Goal: Complete application form: Complete application form

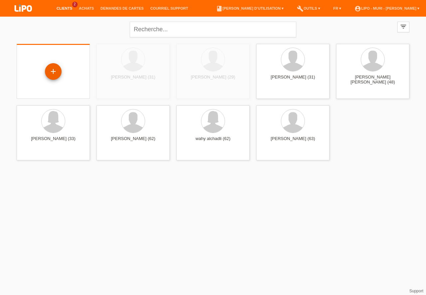
click at [54, 71] on div "+" at bounding box center [53, 71] width 16 height 11
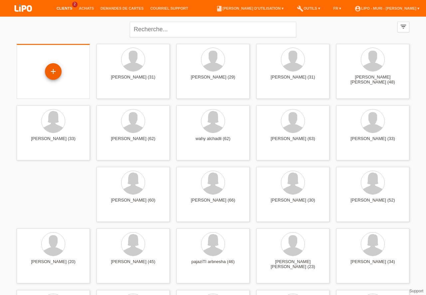
click at [57, 75] on div "+" at bounding box center [53, 71] width 16 height 11
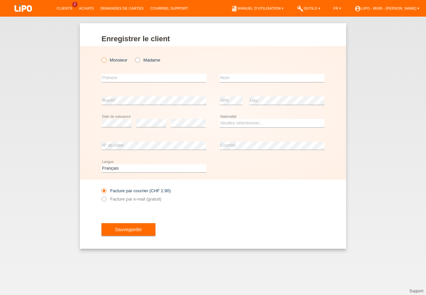
click at [101, 57] on icon at bounding box center [101, 57] width 0 height 0
click at [105, 61] on input "Monsieur" at bounding box center [104, 60] width 4 height 4
radio input "true"
click at [108, 78] on input "text" at bounding box center [154, 78] width 105 height 8
type input "mohamad"
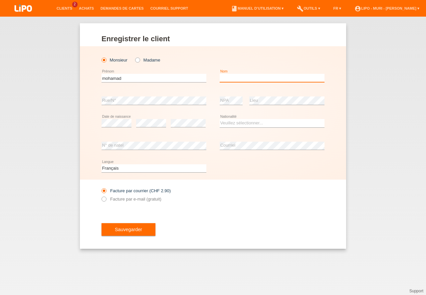
click at [234, 77] on input "text" at bounding box center [272, 78] width 105 height 8
type input "al dafrawy"
click at [253, 126] on select "Veuillez sélectionner... Suisse Allemagne Autriche Liechtenstein ------------ A…" at bounding box center [272, 123] width 105 height 8
select select "IQ"
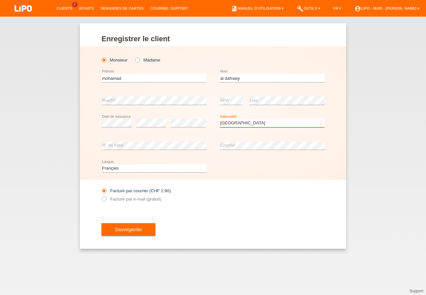
click at [0, 0] on option "Irak" at bounding box center [0, 0] width 0 height 0
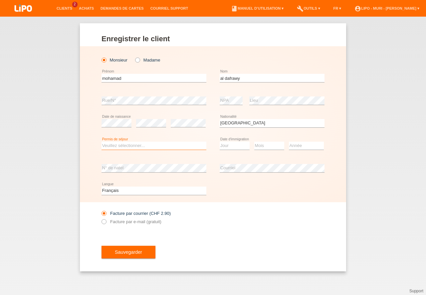
click at [139, 145] on select "Veuillez sélectionner... C B B - Statut de réfugié Autre" at bounding box center [154, 146] width 105 height 8
select select "C"
click at [0, 0] on option "C" at bounding box center [0, 0] width 0 height 0
click at [237, 147] on select "Jour 01 02 03 04 05 06 07 08 09 10 11" at bounding box center [235, 146] width 30 height 8
select select "05"
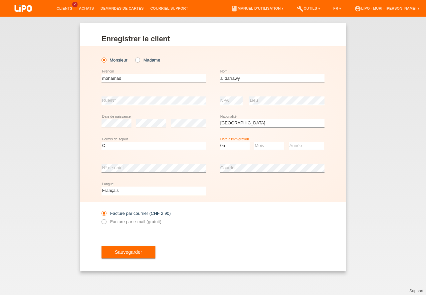
click at [0, 0] on option "05" at bounding box center [0, 0] width 0 height 0
click at [264, 143] on select "Mois 01 02 03 04 05 06 07 08 09 10 11" at bounding box center [269, 146] width 30 height 8
select select "03"
click at [0, 0] on option "03" at bounding box center [0, 0] width 0 height 0
click at [303, 147] on select "Année 2025 2024 2023 2022 2021 2020 2019 2018 2017 2016 2015 2014 2013 2012 201…" at bounding box center [306, 146] width 35 height 8
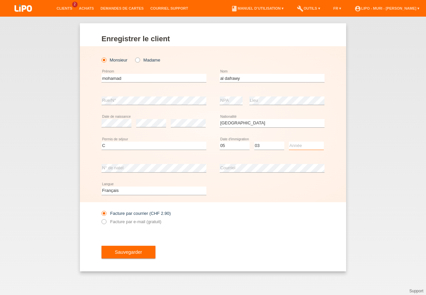
select select "2012"
click at [0, 0] on option "2012" at bounding box center [0, 0] width 0 height 0
click at [101, 219] on icon at bounding box center [101, 219] width 0 height 0
click at [105, 221] on input "Facture par e-mail (gratuit)" at bounding box center [104, 224] width 4 height 8
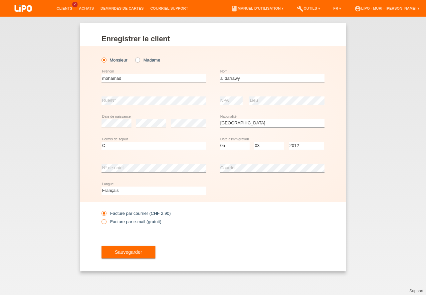
radio input "true"
click at [122, 249] on button "Sauvegarder" at bounding box center [129, 252] width 54 height 13
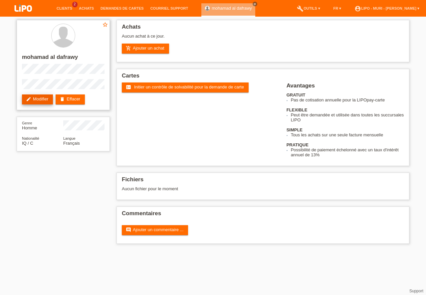
click at [46, 98] on link "edit Modifier" at bounding box center [37, 100] width 31 height 10
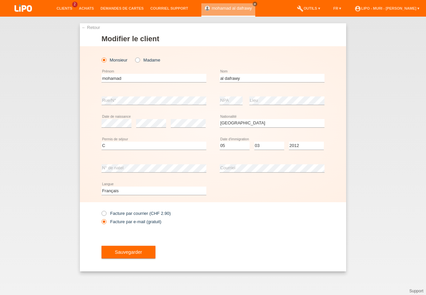
select select "IQ"
select select "C"
select select "05"
select select "03"
select select "2012"
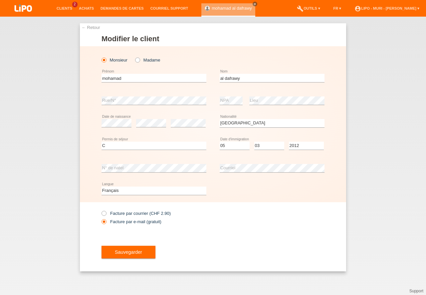
click at [111, 189] on select "Deutsch Français Italiano English" at bounding box center [154, 191] width 105 height 8
click at [113, 199] on div "Deutsch Français Italiano English error Langue" at bounding box center [154, 191] width 105 height 23
click at [115, 192] on select "Deutsch Français Italiano English" at bounding box center [154, 191] width 105 height 8
select select "de"
click at [0, 0] on option "Deutsch" at bounding box center [0, 0] width 0 height 0
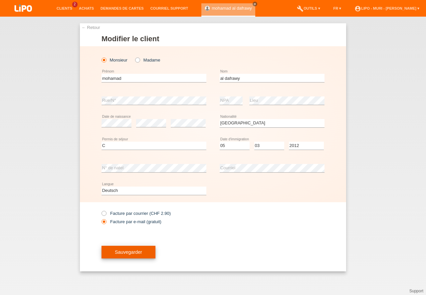
click at [122, 251] on button "Sauvegarder" at bounding box center [129, 252] width 54 height 13
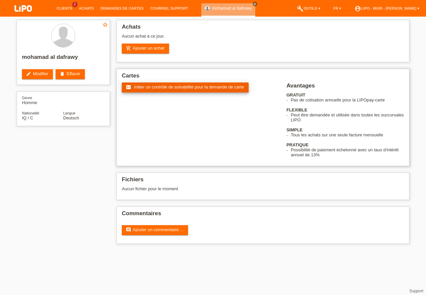
click at [183, 89] on span "Initier un contrôle de solvabilité pour la demande de carte" at bounding box center [189, 87] width 110 height 5
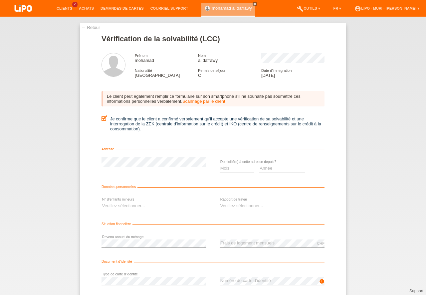
click at [272, 168] on select "Année 2025 2024 2023 2022 2021 2020 2019 2018 2017 2016 2015 2014 2013 2012 201…" at bounding box center [282, 169] width 46 height 8
select select "2018"
click at [0, 0] on option "2018" at bounding box center [0, 0] width 0 height 0
click at [244, 169] on select "Mois 01 02 03 04 05 06 07 08 09 10" at bounding box center [237, 169] width 35 height 8
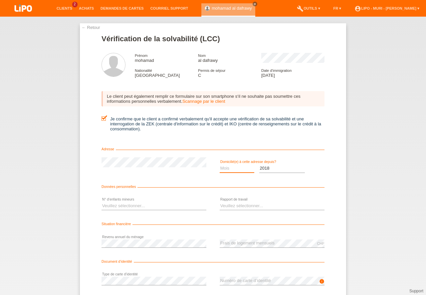
drag, startPoint x: 237, startPoint y: 209, endPoint x: 113, endPoint y: 203, distance: 124.1
select select "06"
click at [0, 0] on option "06" at bounding box center [0, 0] width 0 height 0
click at [118, 208] on select "Veuillez sélectionner... 0 1 2 3 4 5 6 7 8 9" at bounding box center [154, 206] width 105 height 8
drag, startPoint x: 130, startPoint y: 215, endPoint x: 216, endPoint y: 223, distance: 86.0
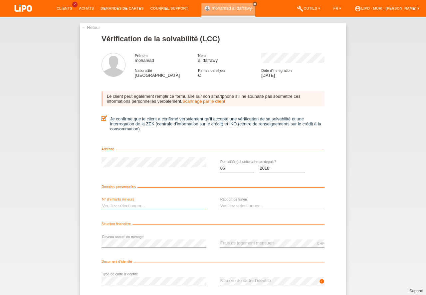
click at [0, 0] on option "Veuillez sélectionner..." at bounding box center [0, 0] width 0 height 0
click at [237, 207] on select "Veuillez sélectionner... A durée indéterminée A durée déterminée Apprenti/étudi…" at bounding box center [272, 206] width 105 height 8
click at [235, 204] on select "Veuillez sélectionner... A durée indéterminée A durée déterminée Apprenti/étudi…" at bounding box center [272, 206] width 105 height 8
select select "UNLIMITED"
click at [0, 0] on option "A durée indéterminée" at bounding box center [0, 0] width 0 height 0
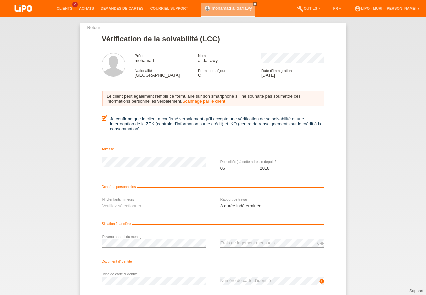
click at [129, 249] on div "error Revenu annuel du ménage" at bounding box center [154, 244] width 105 height 23
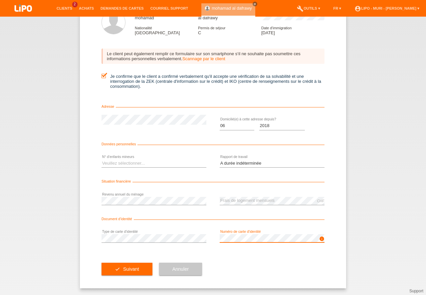
drag, startPoint x: 424, startPoint y: 249, endPoint x: 426, endPoint y: 308, distance: 59.3
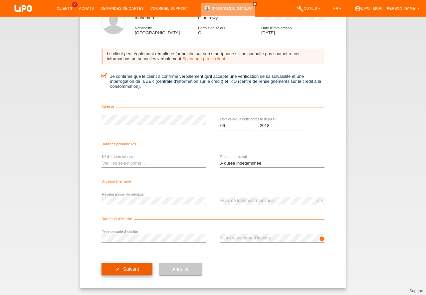
click at [125, 271] on button "check Suivant" at bounding box center [127, 269] width 51 height 13
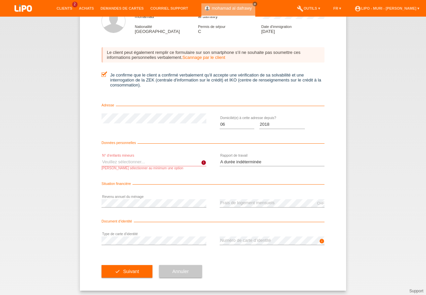
click at [138, 166] on select "Veuillez sélectionner... 0 1 2 3 4 5 6 7 8 9" at bounding box center [154, 162] width 105 height 8
select select "0"
click at [0, 0] on option "0" at bounding box center [0, 0] width 0 height 0
click at [122, 273] on button "check Suivant" at bounding box center [127, 271] width 51 height 13
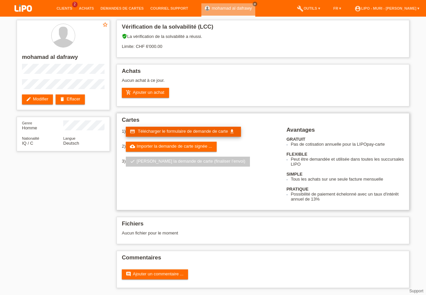
click at [149, 133] on span "Télécharger le formulaire de demande de carte" at bounding box center [183, 131] width 90 height 5
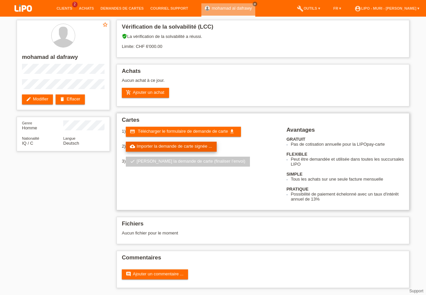
click at [161, 147] on link "cloud_upload Importer la demande de carte signée ..." at bounding box center [171, 147] width 91 height 10
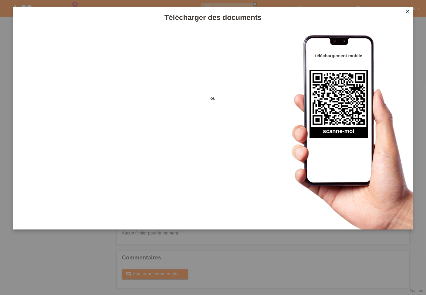
click at [410, 10] on link "close" at bounding box center [407, 12] width 9 height 8
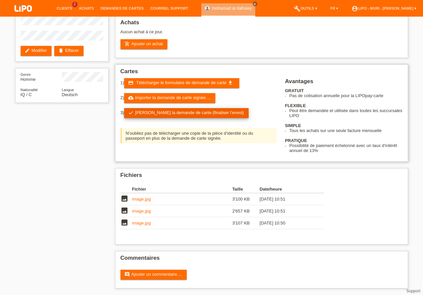
scroll to position [49, 0]
click at [168, 113] on link "check Soumettre la demande de carte (finaliser l’envoi)" at bounding box center [186, 113] width 125 height 10
